Goal: Task Accomplishment & Management: Complete application form

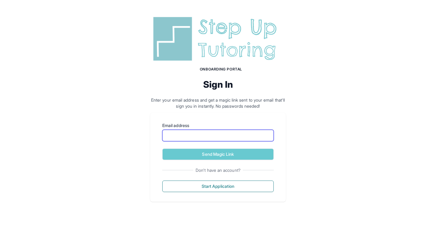
click at [178, 139] on input "Email address" at bounding box center [217, 136] width 111 height 12
type input "**********"
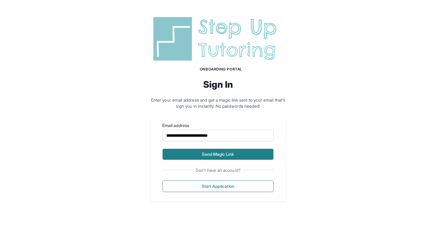
click at [194, 155] on button "Send Magic Link" at bounding box center [217, 155] width 111 height 12
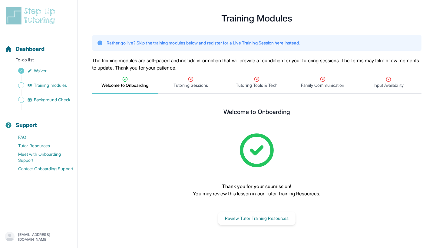
scroll to position [7, 0]
click at [239, 212] on button "Review Tutor Training Resources" at bounding box center [257, 218] width 78 height 13
click at [189, 84] on span "Tutoring Sessions" at bounding box center [191, 85] width 35 height 6
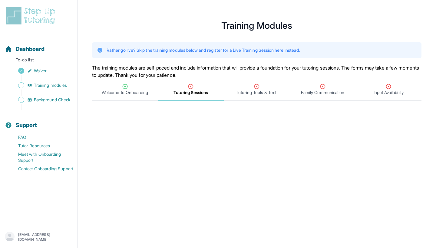
scroll to position [0, 0]
click at [54, 85] on span "Training modules" at bounding box center [50, 85] width 33 height 6
click at [52, 104] on link "Background Check" at bounding box center [41, 100] width 72 height 8
